Goal: Task Accomplishment & Management: Manage account settings

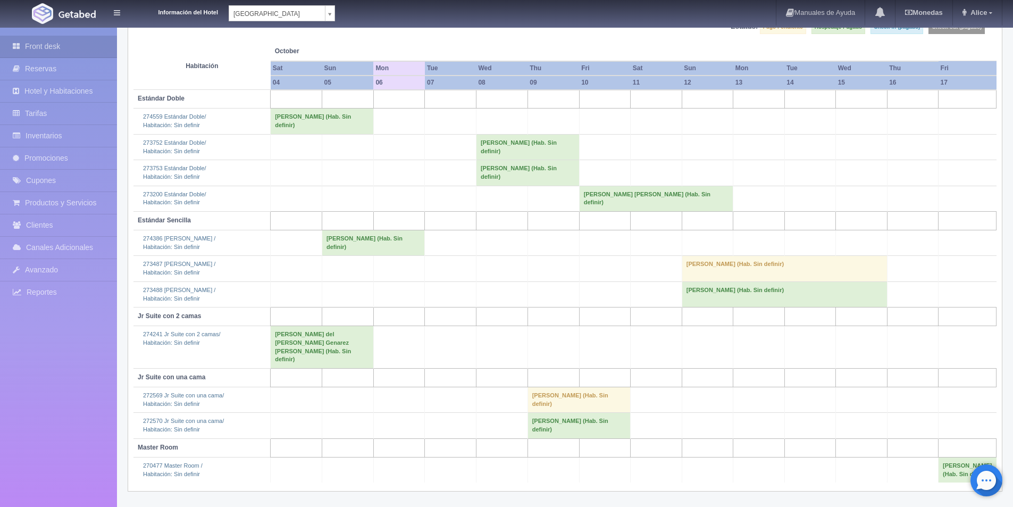
scroll to position [131, 0]
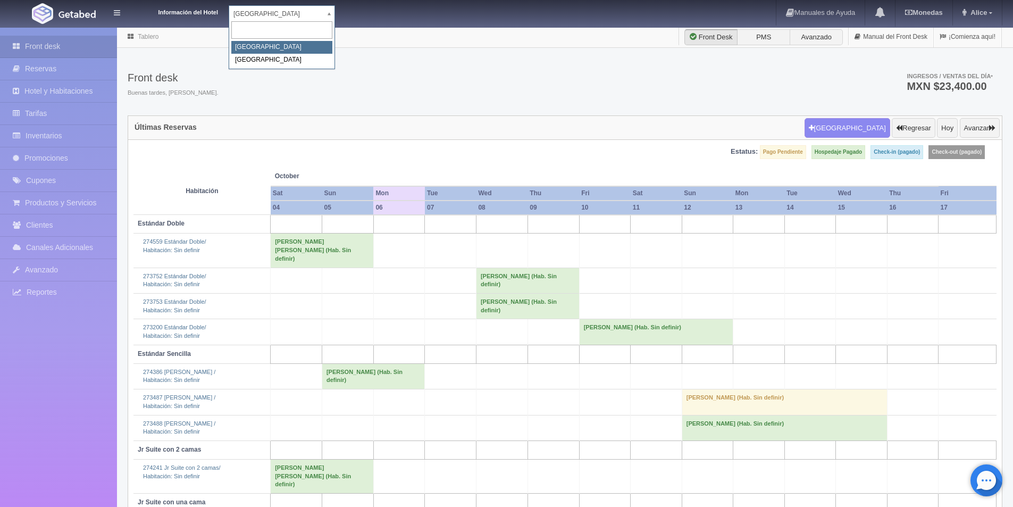
click at [293, 27] on body "Información del Hotel Hotel Plaza Campeche Hotel Plaza Campeche Hotel Plaza Col…" at bounding box center [506, 332] width 1013 height 610
select select "375"
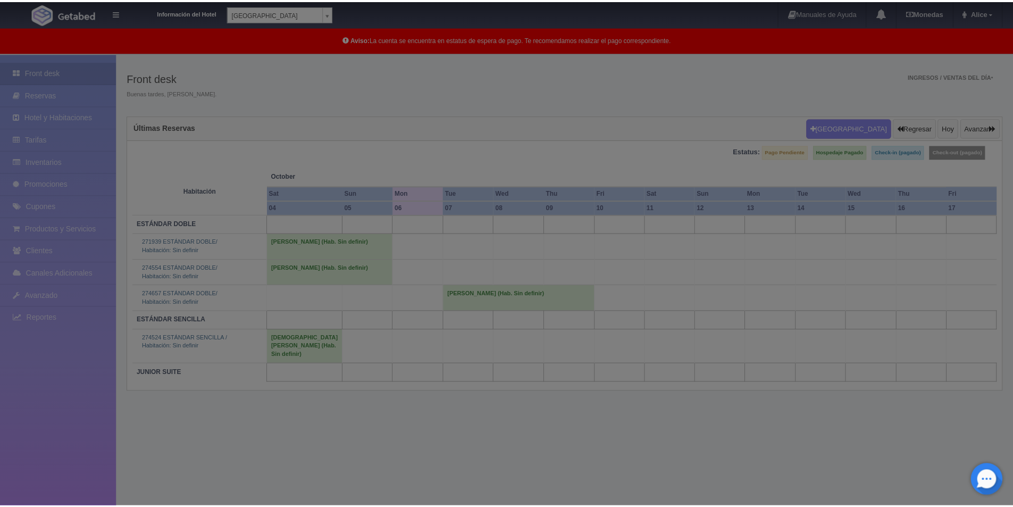
scroll to position [27, 0]
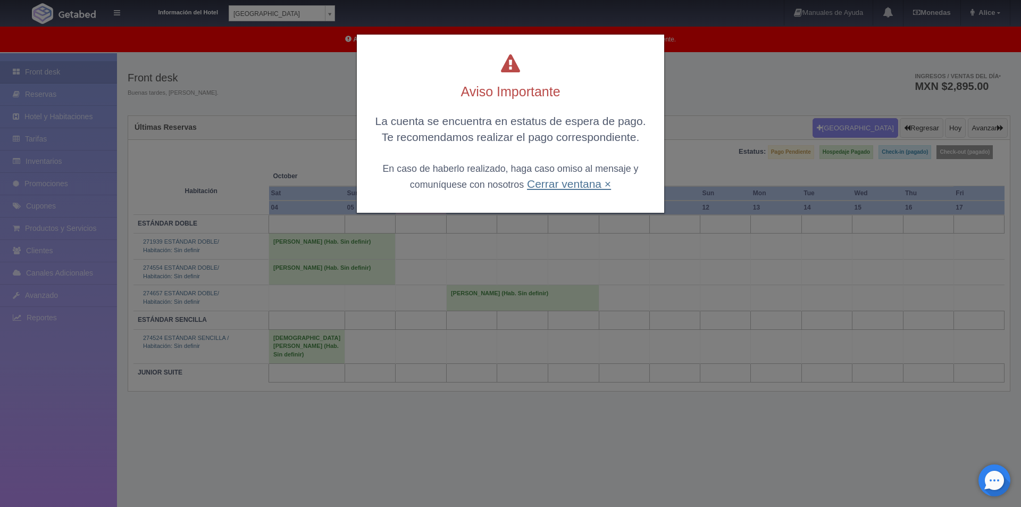
click at [549, 188] on link "Cerrar ventana ×" at bounding box center [569, 184] width 84 height 12
